Goal: Task Accomplishment & Management: Use online tool/utility

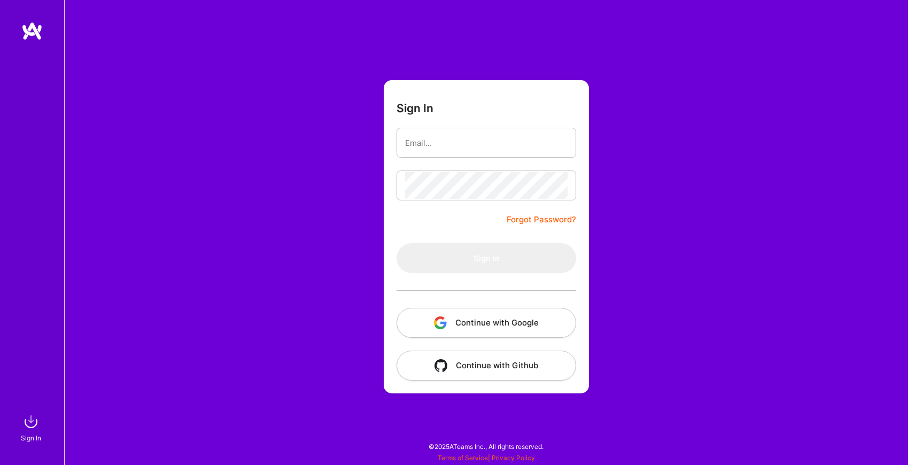
type input "[EMAIL_ADDRESS][DOMAIN_NAME]"
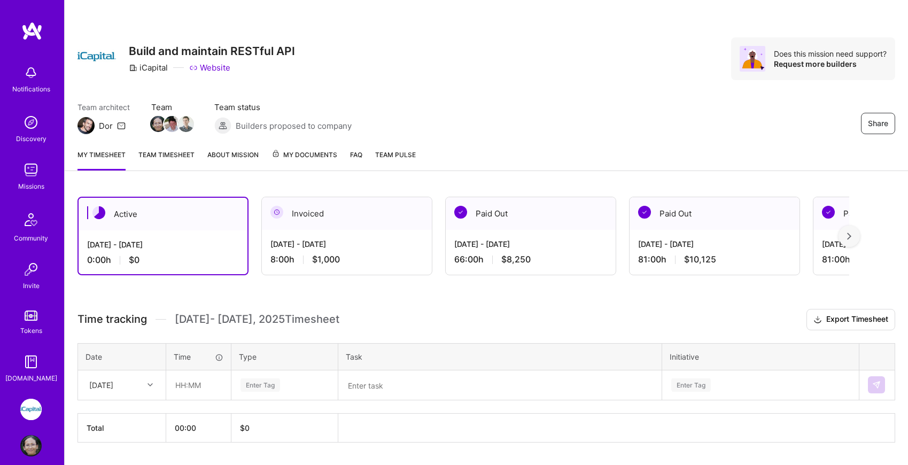
scroll to position [29, 0]
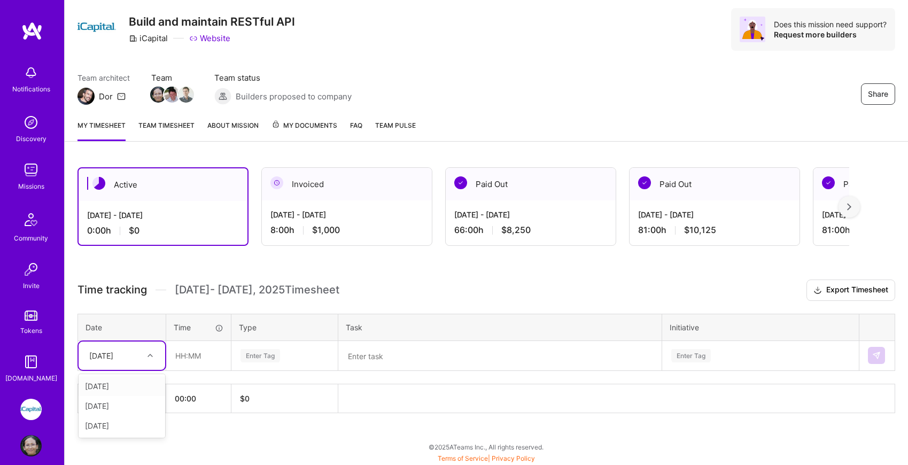
click at [149, 356] on icon at bounding box center [149, 355] width 5 height 5
click at [134, 424] on div "[DATE]" at bounding box center [122, 426] width 87 height 20
click at [181, 357] on input "text" at bounding box center [199, 355] width 64 height 28
type input "08:00"
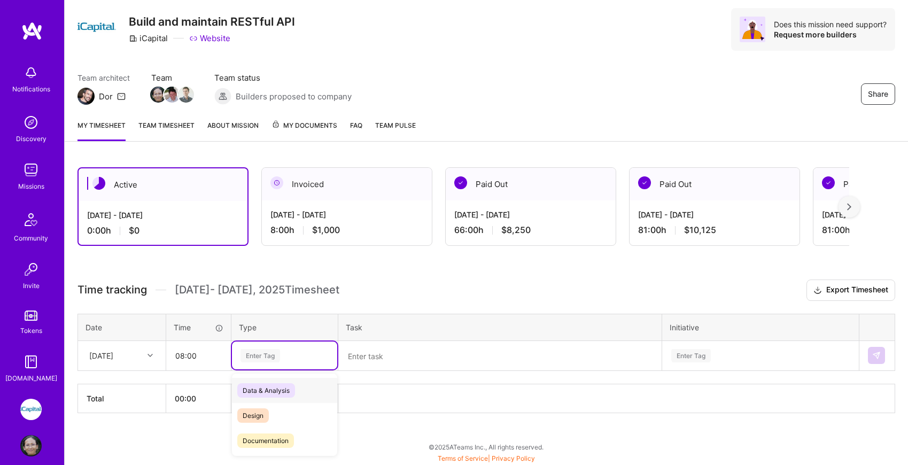
click at [283, 353] on div "Enter Tag" at bounding box center [284, 355] width 90 height 13
click at [286, 374] on div "Engineering" at bounding box center [284, 372] width 105 height 25
click at [353, 356] on textarea at bounding box center [499, 356] width 321 height 28
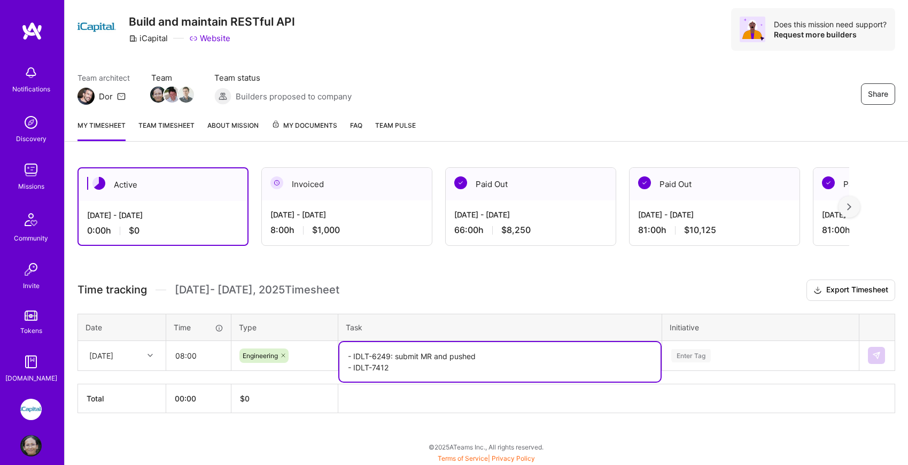
click at [506, 362] on textarea "- IDLT-6249: submit MR and pushed - IDLT-7412" at bounding box center [499, 362] width 321 height 40
click at [506, 356] on textarea "- IDLT-6249: submit MR and pushed - IDLT-7412" at bounding box center [499, 362] width 321 height 40
type textarea "- IDLT-6249 - IDLT-7412"
click at [697, 354] on div "Enter Tag" at bounding box center [760, 355] width 196 height 28
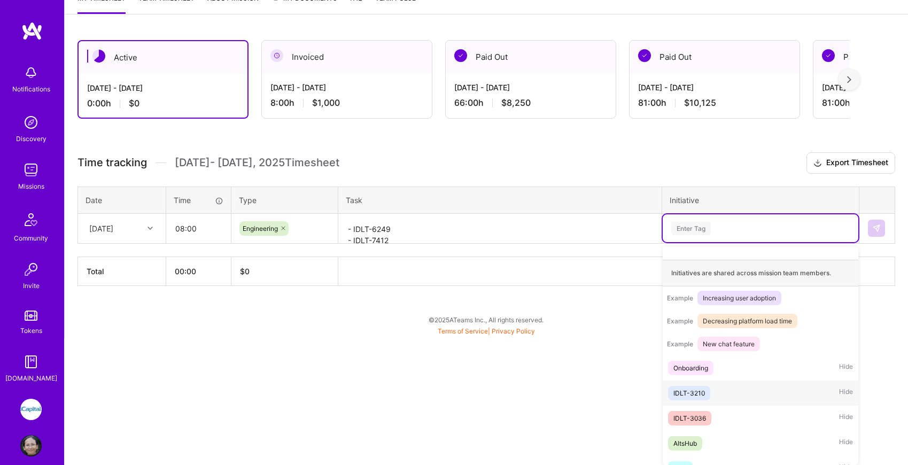
scroll to position [113, 0]
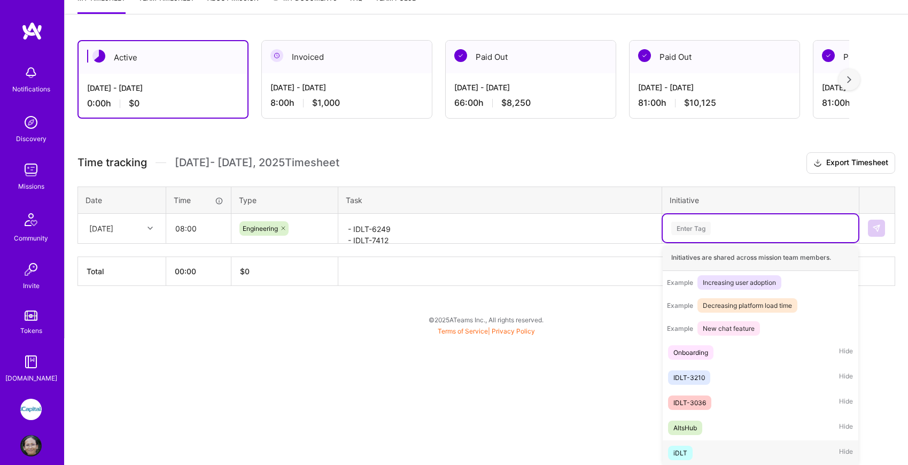
click at [699, 452] on div "iDLT Hide" at bounding box center [760, 452] width 196 height 25
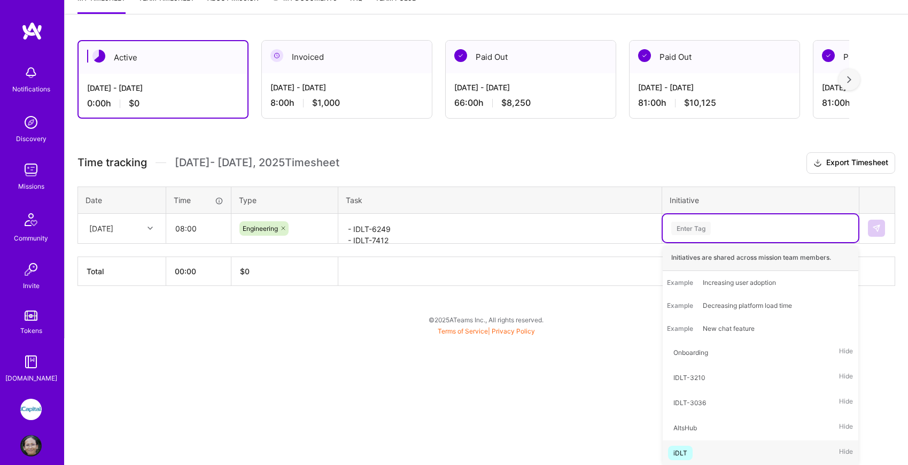
scroll to position [29, 0]
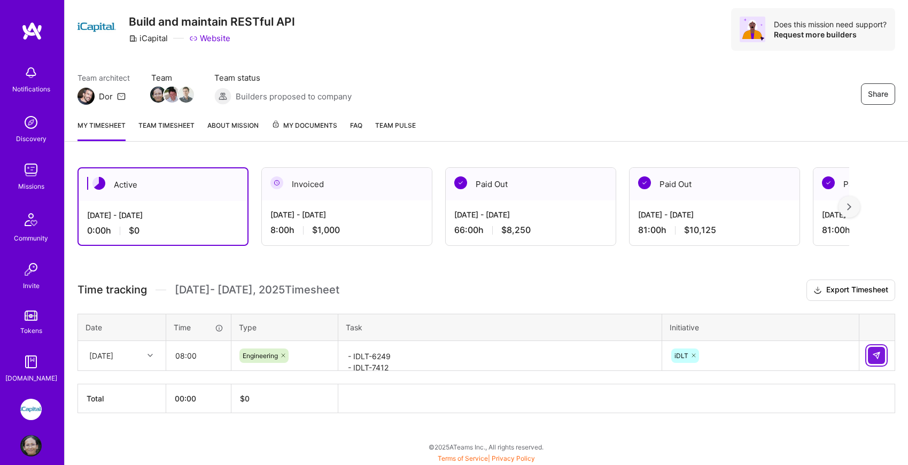
click at [875, 350] on button at bounding box center [876, 355] width 17 height 17
